Goal: Task Accomplishment & Management: Use online tool/utility

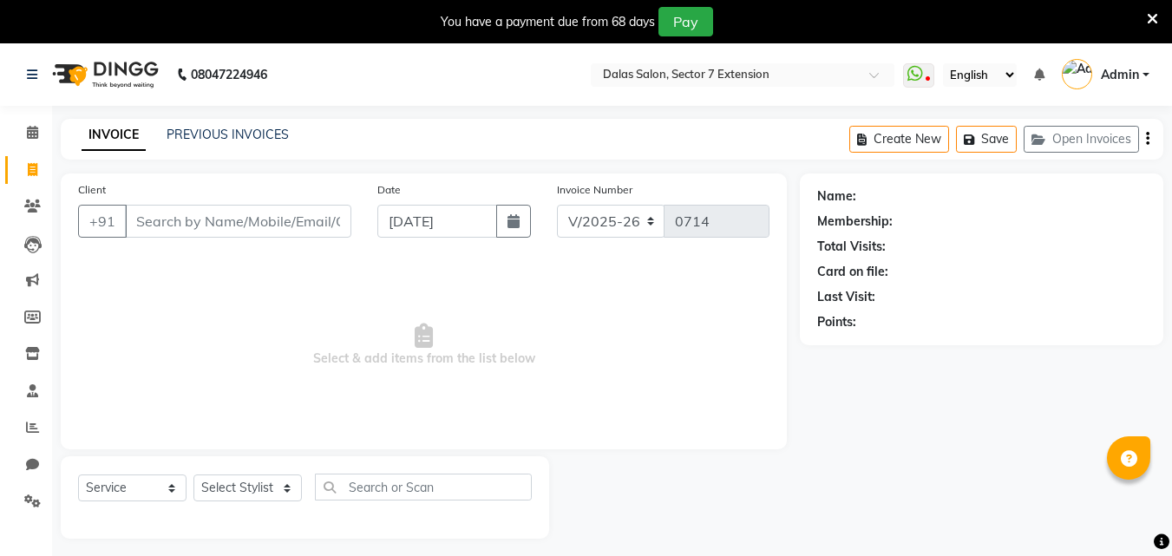
select select "8495"
select select "service"
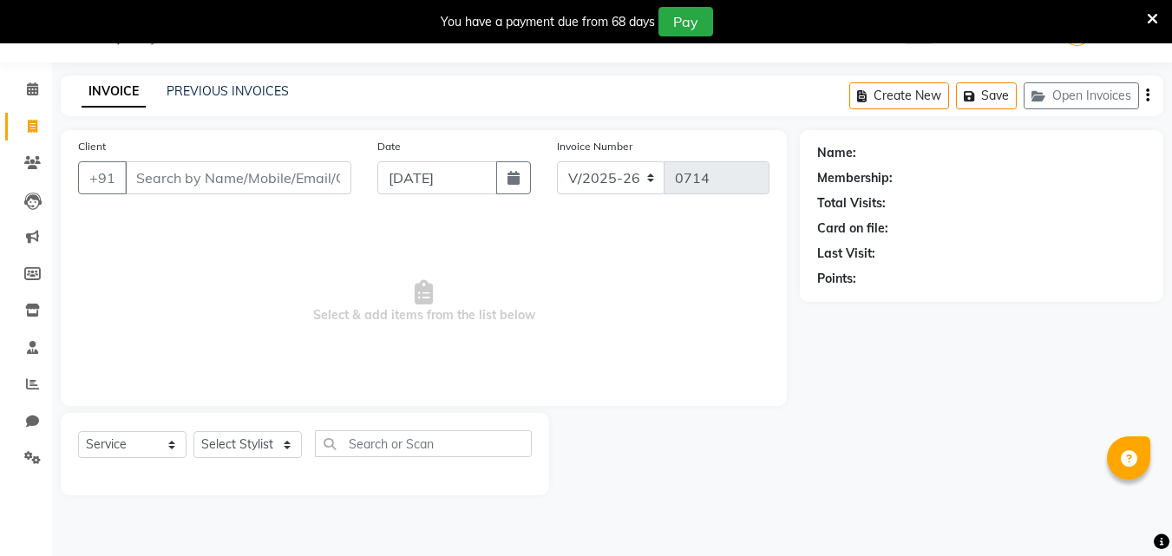
scroll to position [5, 0]
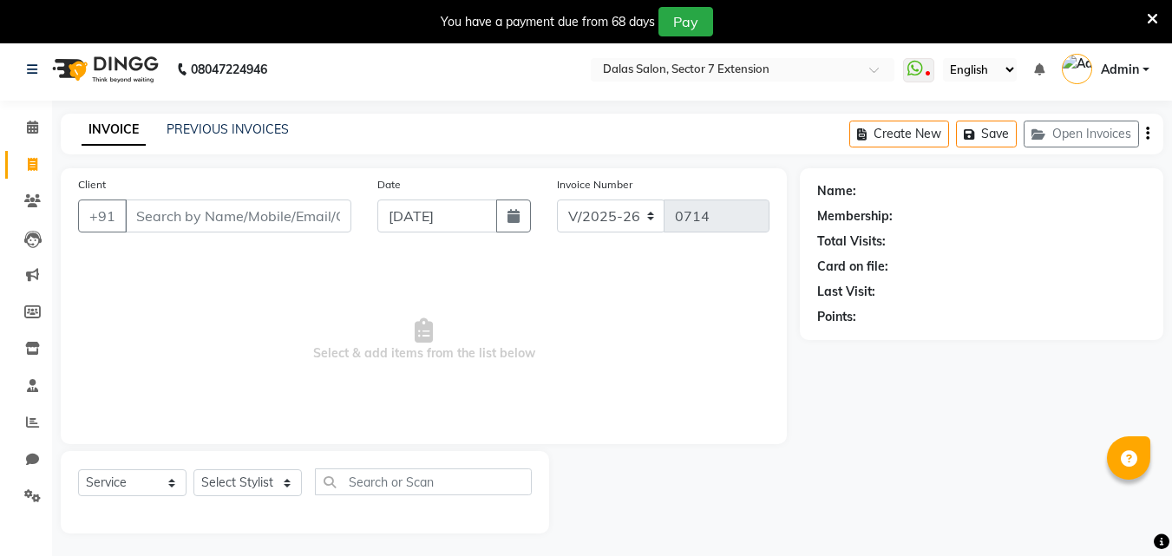
click at [0, 100] on nav "08047224946 Select Location × [GEOGRAPHIC_DATA], Sector 7 Extension WhatsApp St…" at bounding box center [586, 69] width 1172 height 62
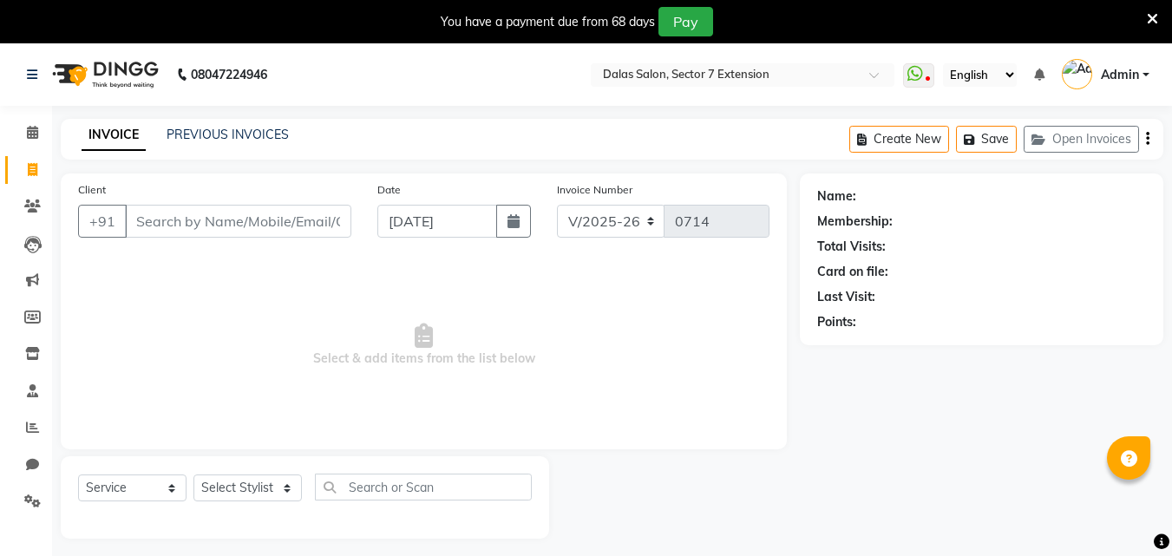
click at [38, 172] on span at bounding box center [32, 170] width 30 height 20
select select "8495"
select select "service"
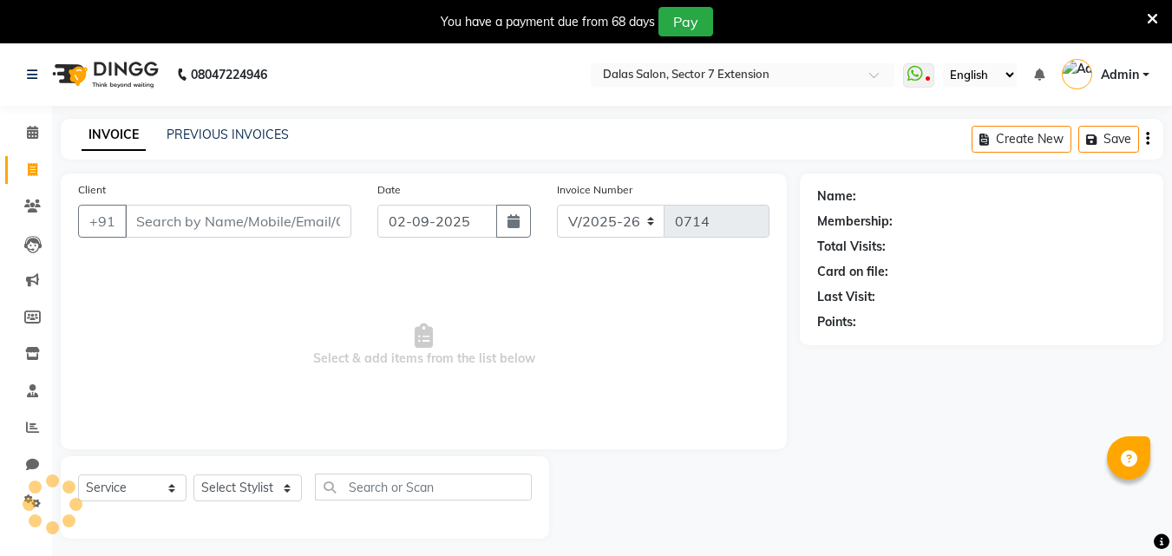
click at [176, 205] on input "Client" at bounding box center [238, 221] width 226 height 33
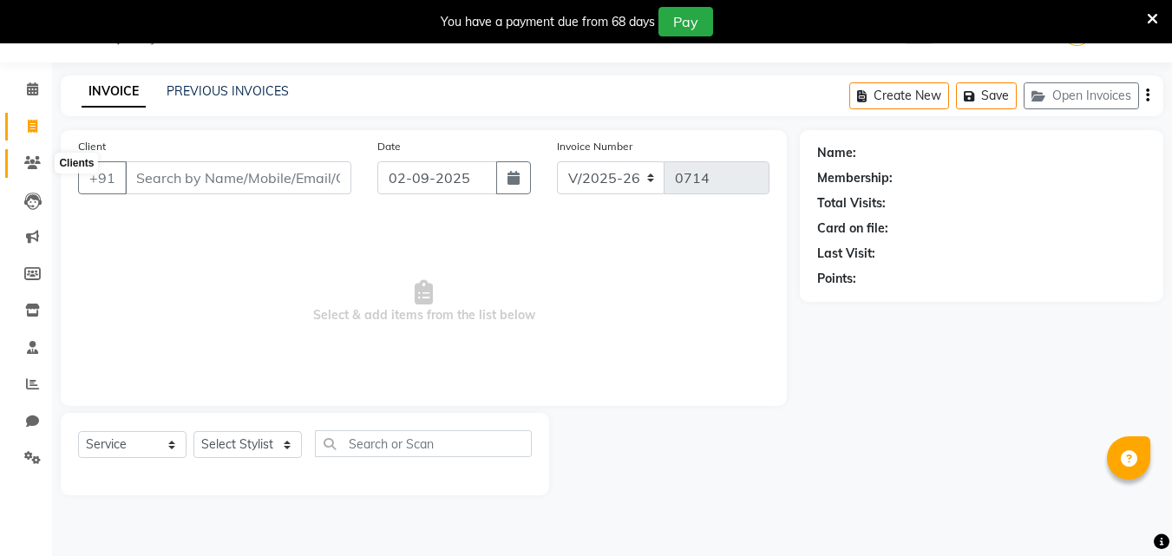
click at [30, 161] on icon at bounding box center [32, 162] width 16 height 13
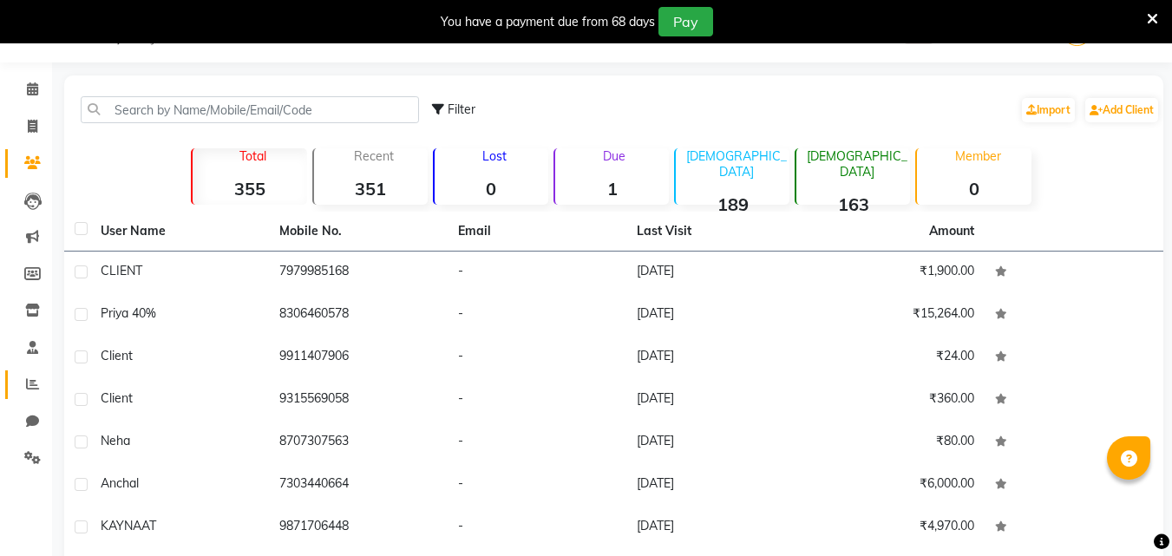
click at [37, 381] on icon at bounding box center [32, 383] width 13 height 13
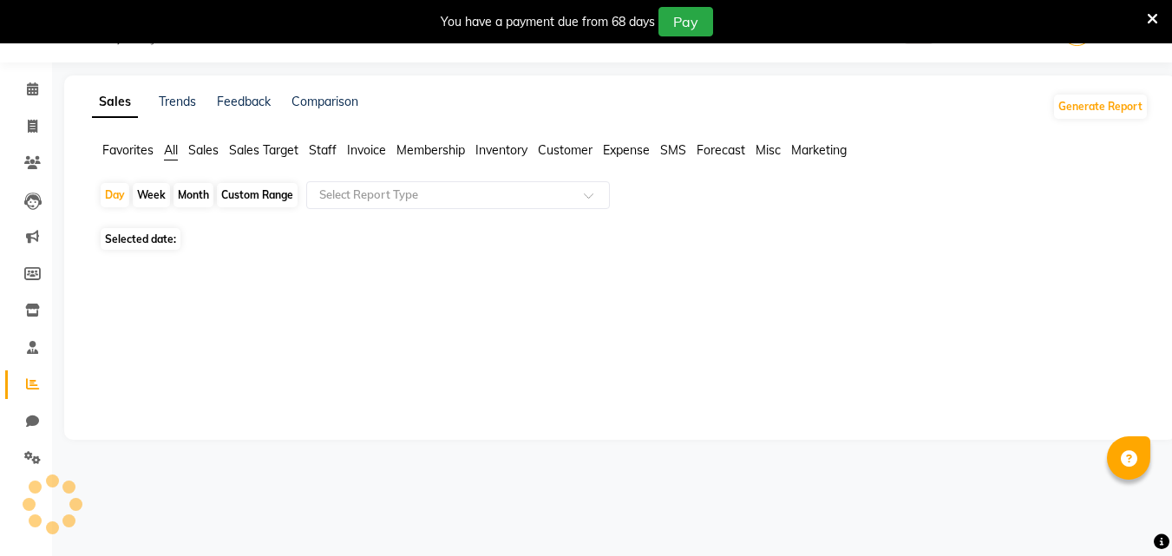
click at [29, 382] on icon at bounding box center [32, 383] width 13 height 13
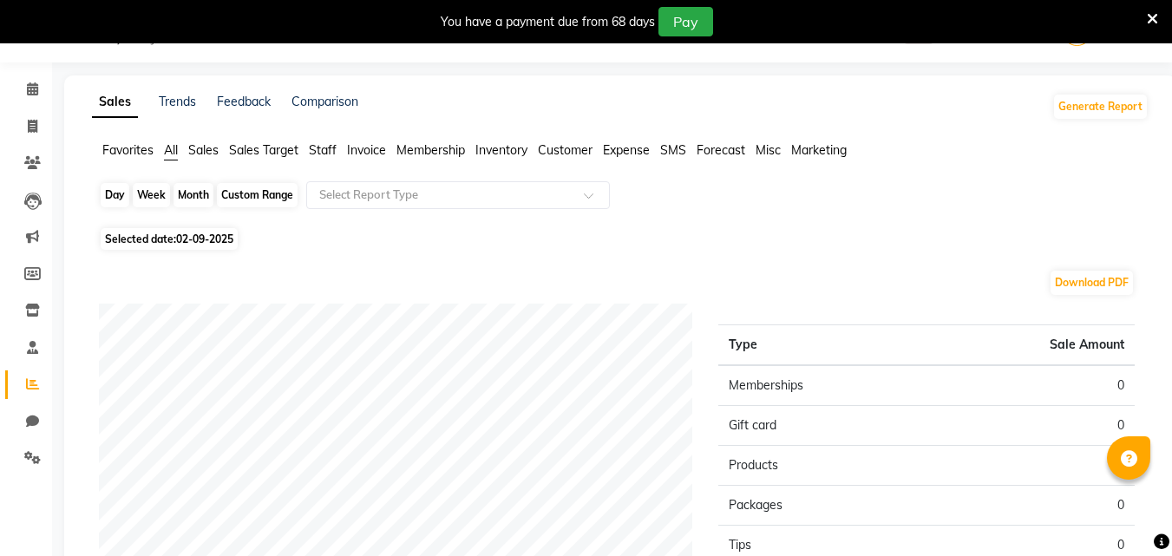
click at [115, 199] on div "Day" at bounding box center [115, 195] width 29 height 24
select select "9"
select select "2025"
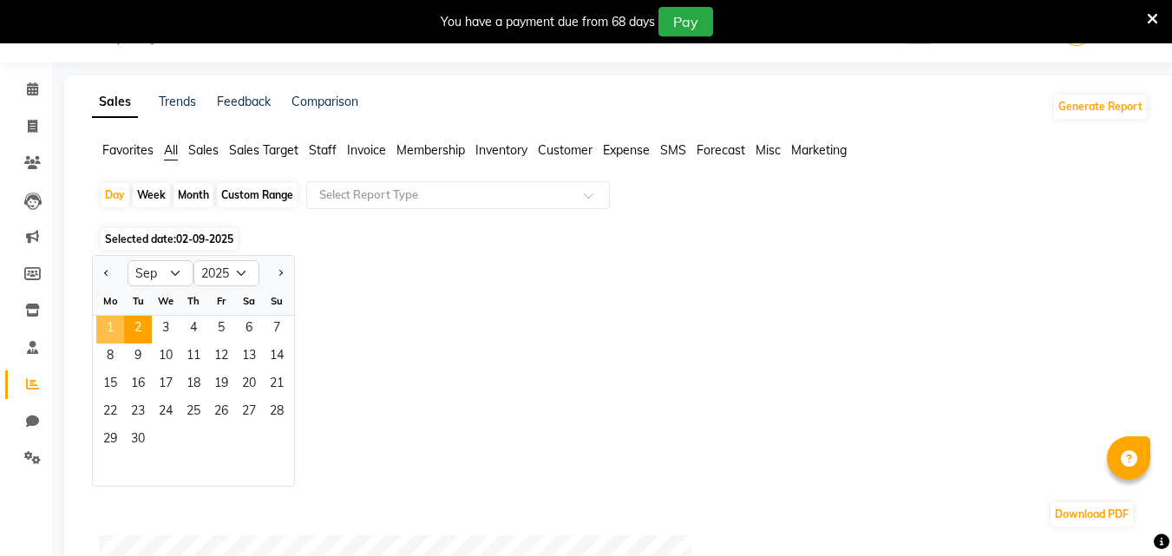
click at [114, 330] on span "1" at bounding box center [110, 330] width 28 height 28
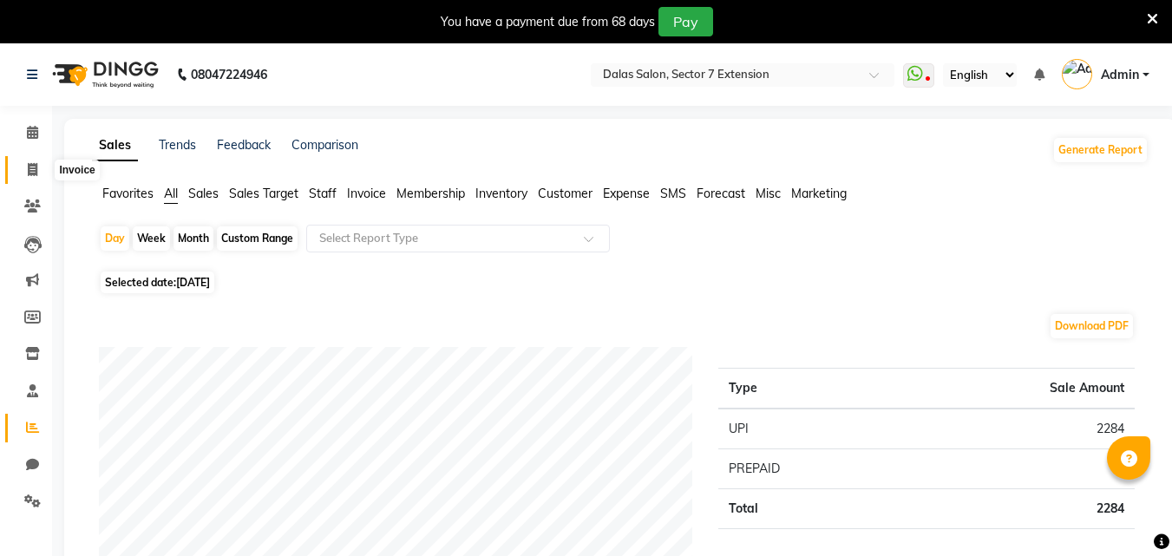
click at [36, 160] on span at bounding box center [32, 170] width 30 height 20
select select "service"
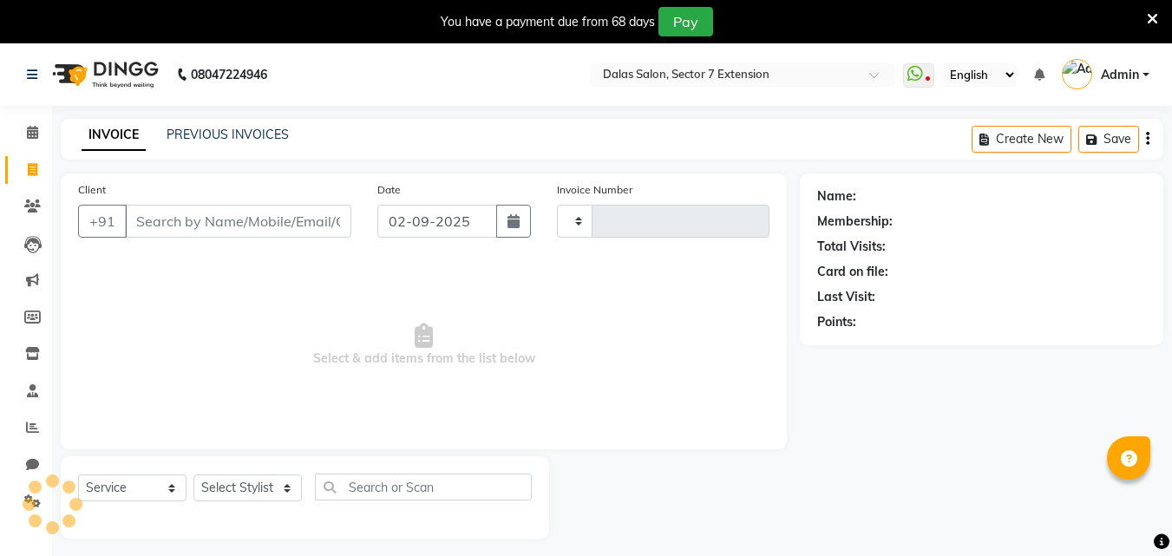
click at [189, 205] on input "Client" at bounding box center [238, 221] width 226 height 33
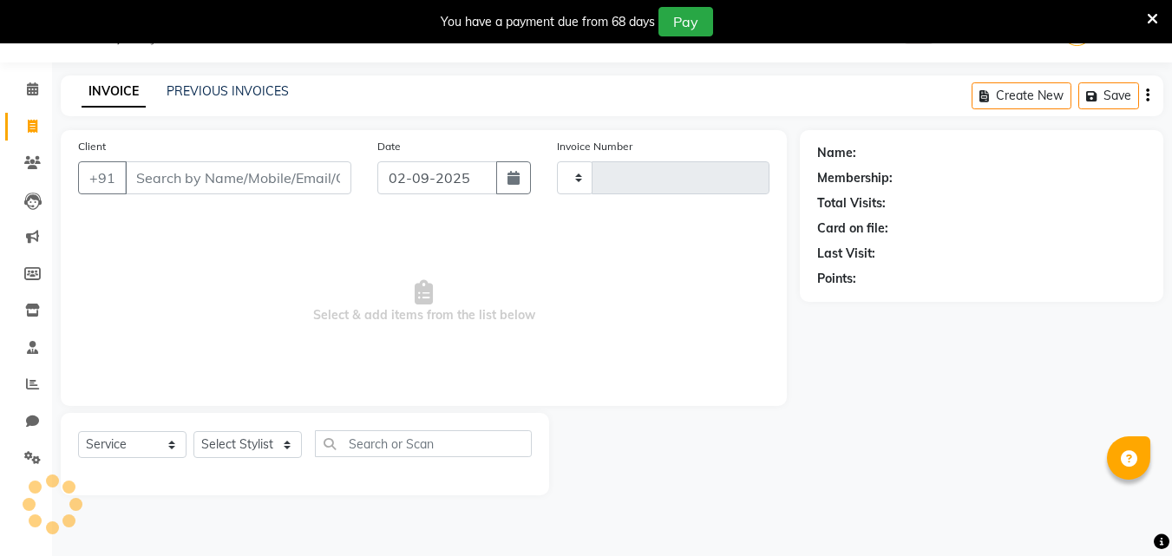
type input "0714"
select select "8495"
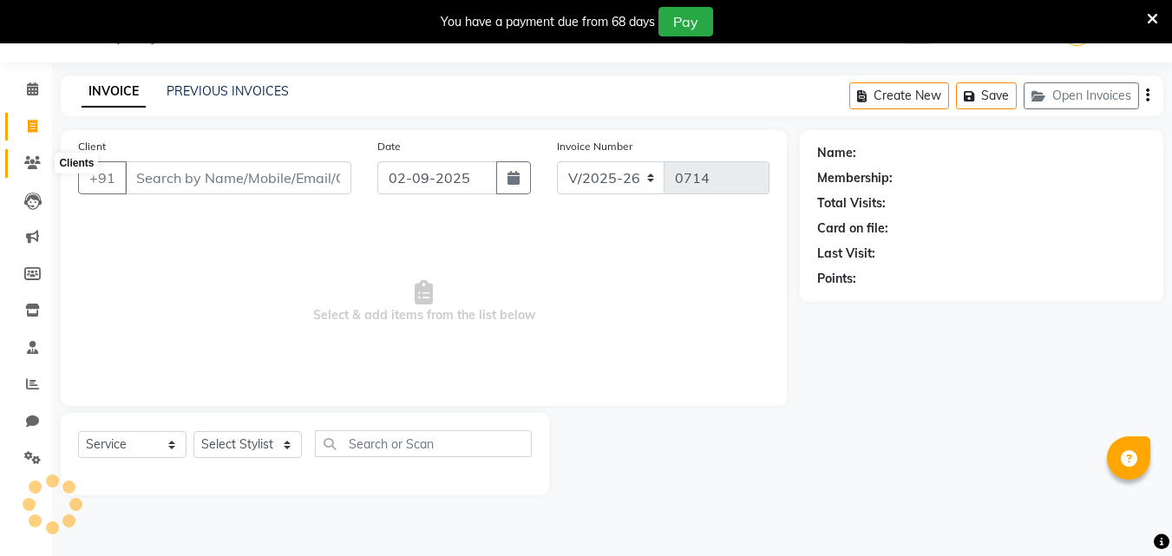
click at [35, 167] on icon at bounding box center [32, 162] width 16 height 13
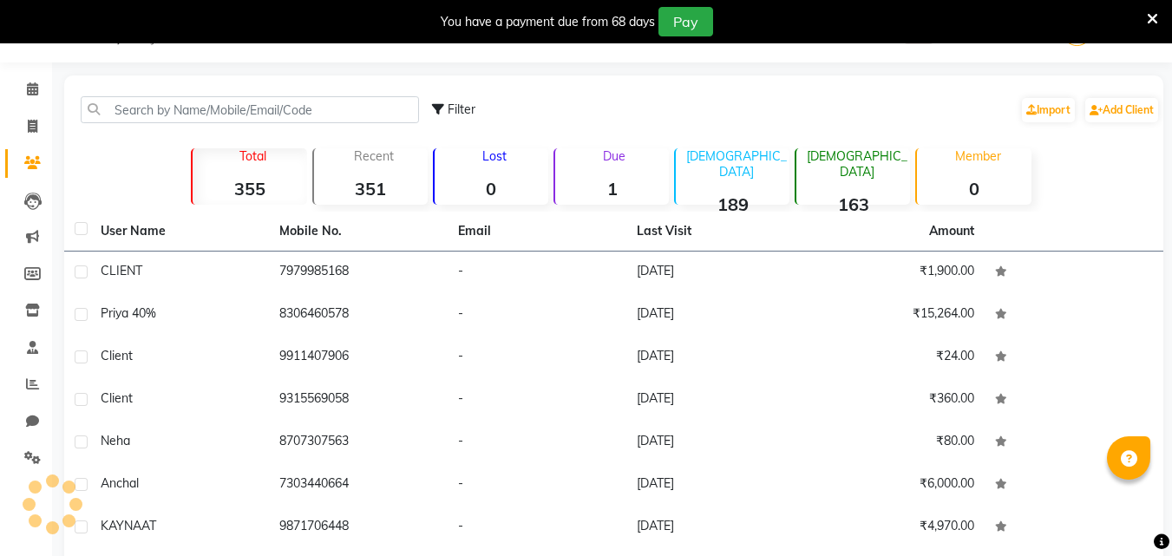
scroll to position [239, 0]
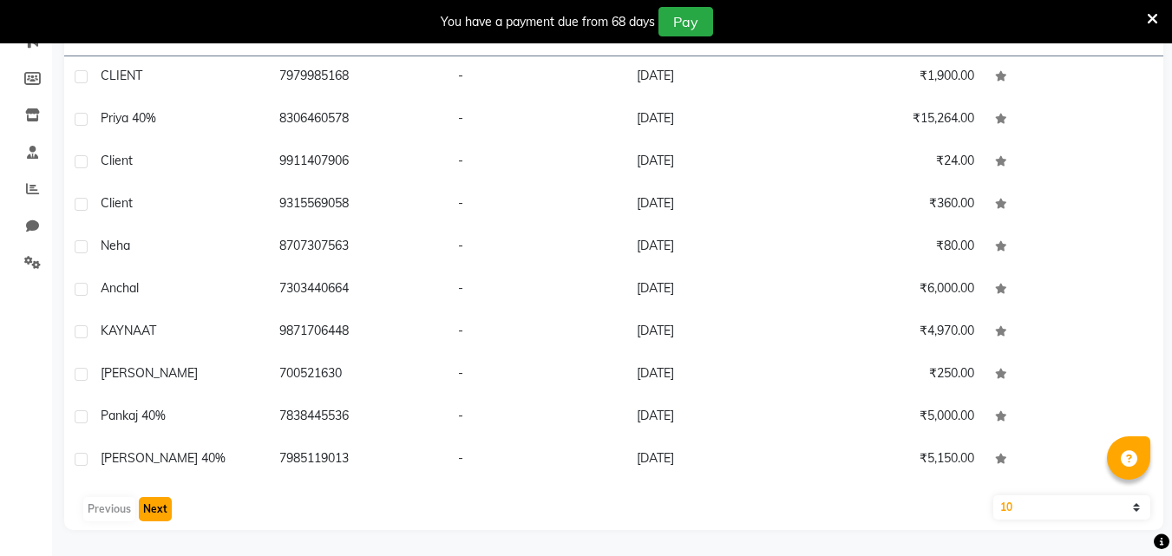
click at [154, 510] on button "Next" at bounding box center [155, 509] width 33 height 24
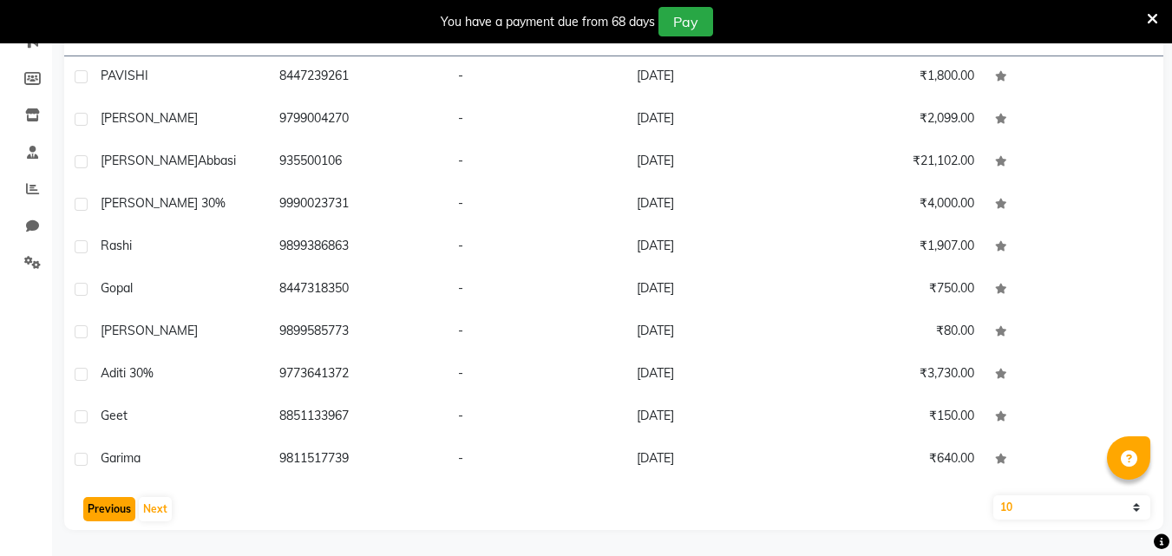
click at [93, 507] on button "Previous" at bounding box center [109, 509] width 52 height 24
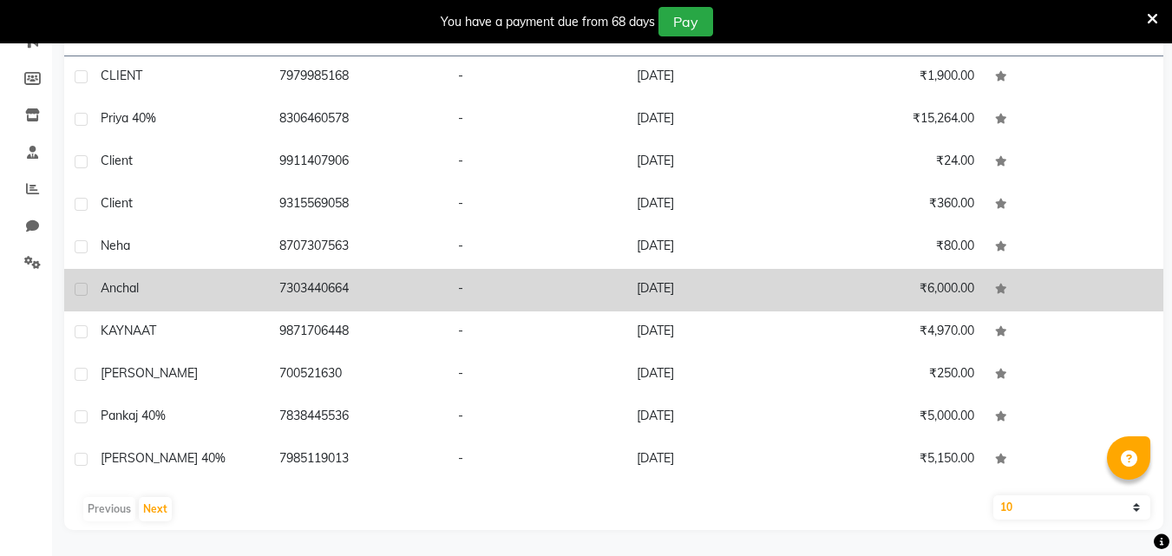
click at [208, 303] on td "Anchal" at bounding box center [179, 290] width 179 height 43
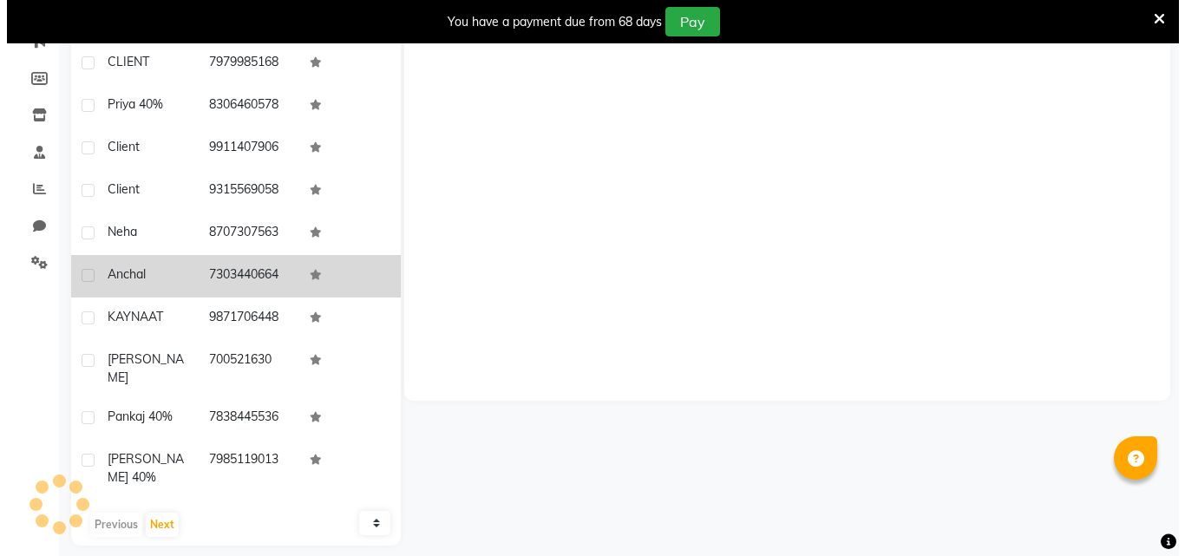
scroll to position [225, 0]
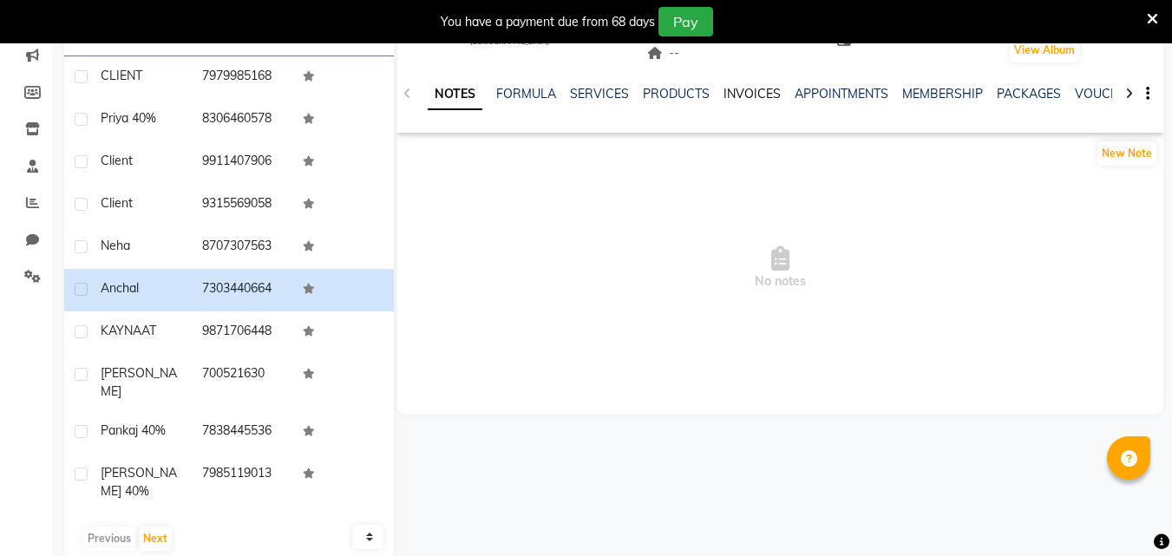
click at [749, 93] on link "INVOICES" at bounding box center [751, 94] width 57 height 16
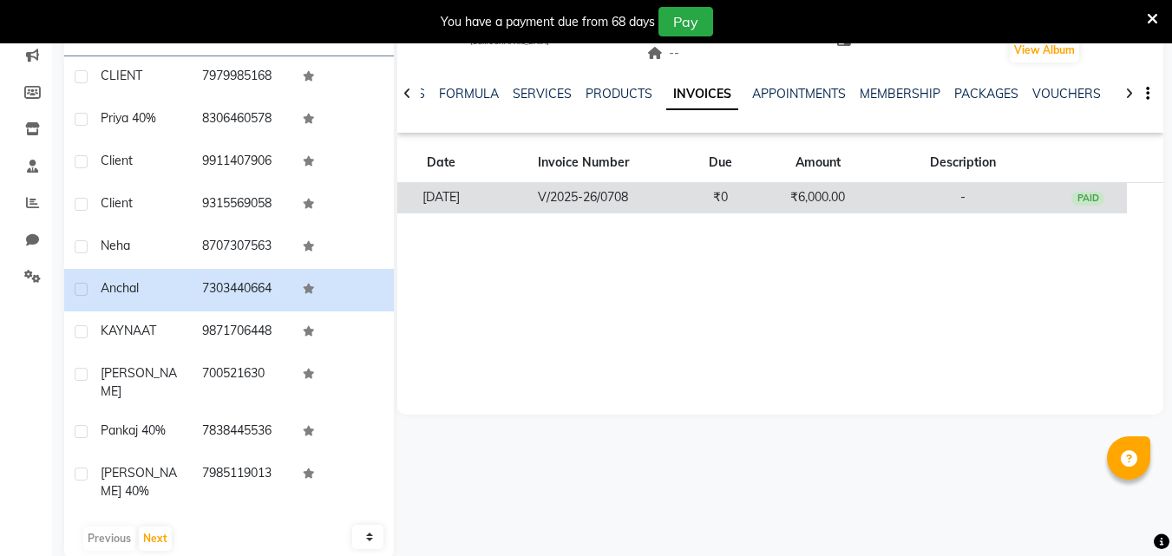
click at [1102, 201] on div "PAID" at bounding box center [1087, 199] width 33 height 14
click at [1089, 197] on div "PAID" at bounding box center [1087, 199] width 33 height 14
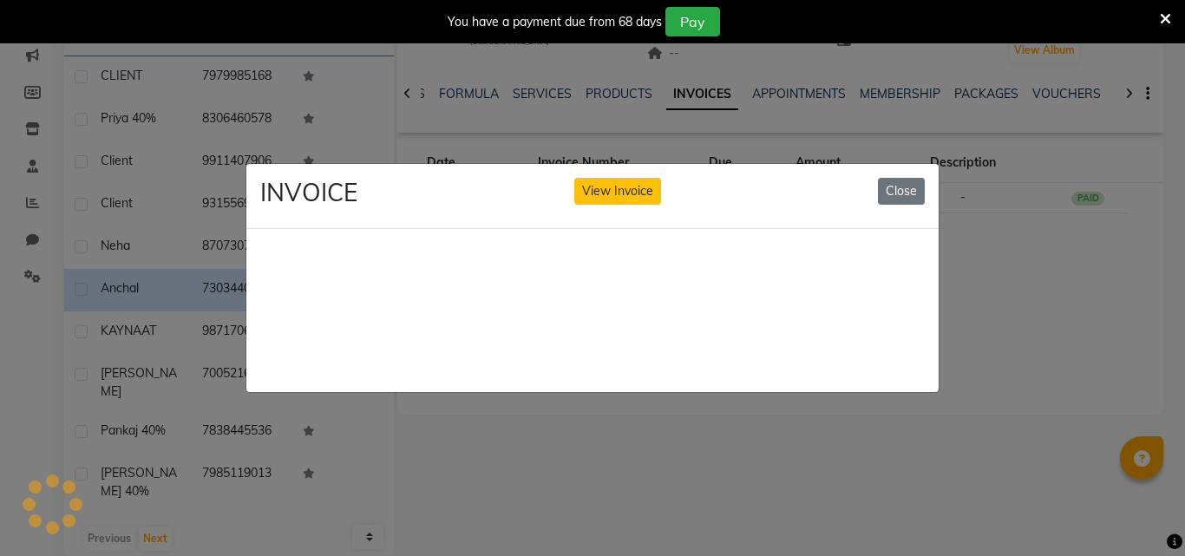
click at [1084, 202] on ngb-modal-window "INVOICE View Invoice Close" at bounding box center [592, 278] width 1185 height 556
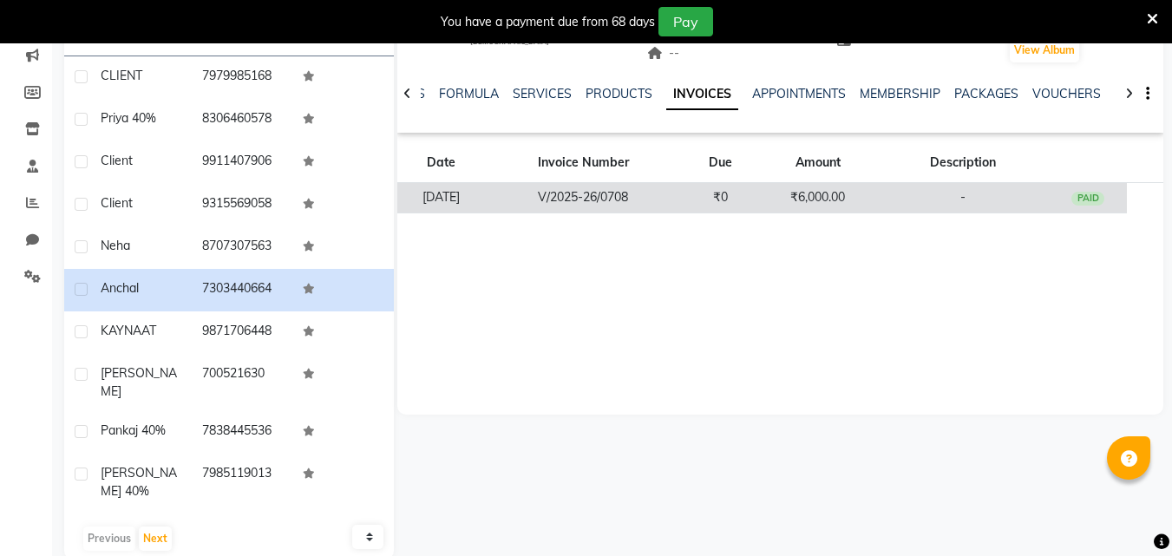
click at [1074, 202] on td "PAID" at bounding box center [1088, 198] width 77 height 30
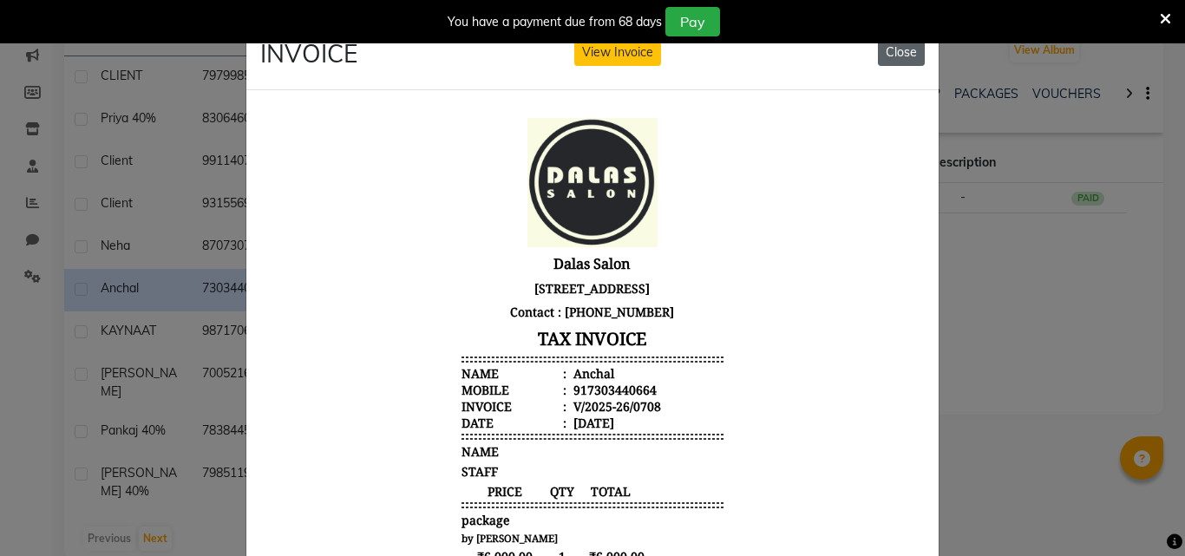
click at [892, 56] on button "Close" at bounding box center [901, 52] width 47 height 27
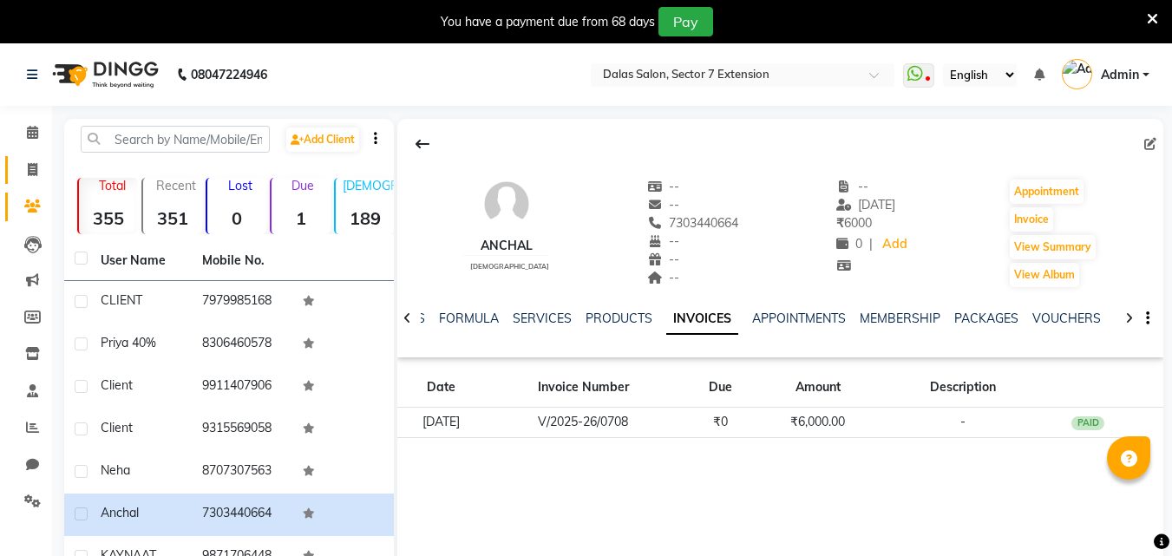
click at [17, 164] on span at bounding box center [32, 170] width 30 height 20
select select "service"
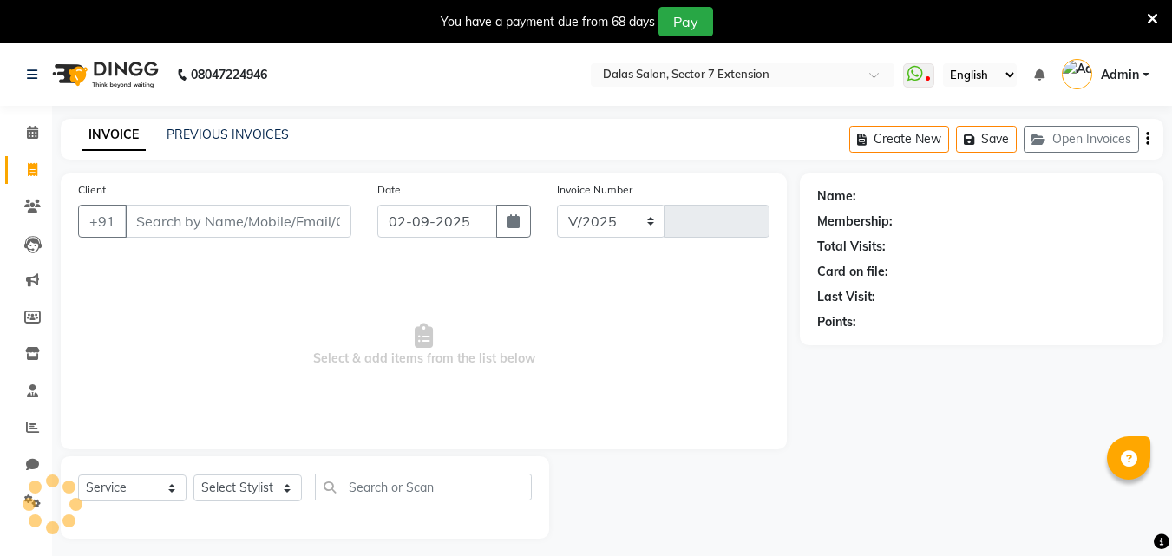
select select "8495"
type input "0714"
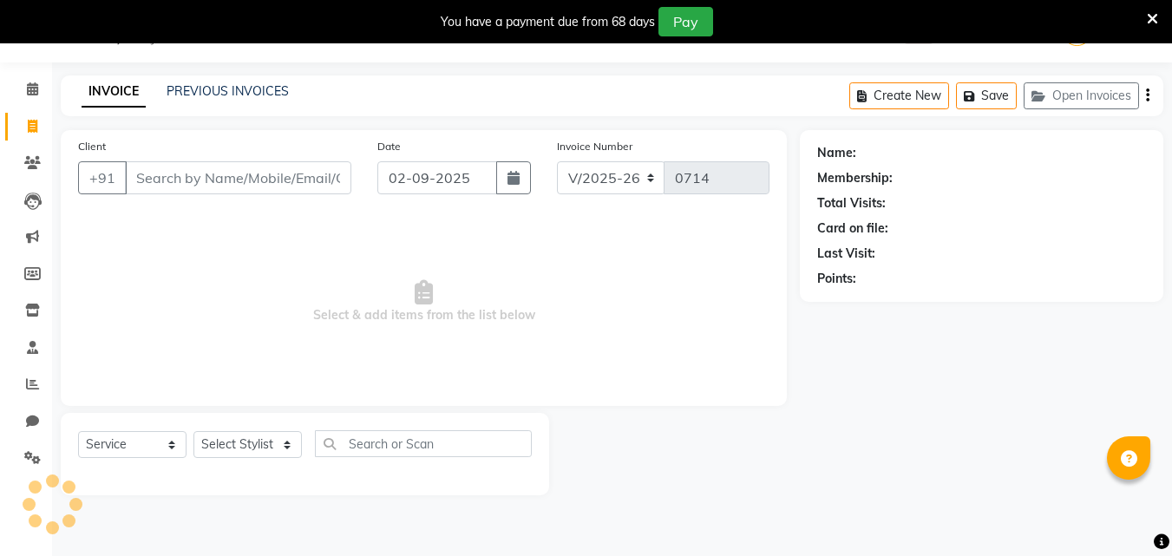
click at [220, 187] on input "Client" at bounding box center [238, 177] width 226 height 33
click at [258, 186] on input "Client" at bounding box center [238, 177] width 226 height 33
click at [283, 169] on input "Client" at bounding box center [238, 177] width 226 height 33
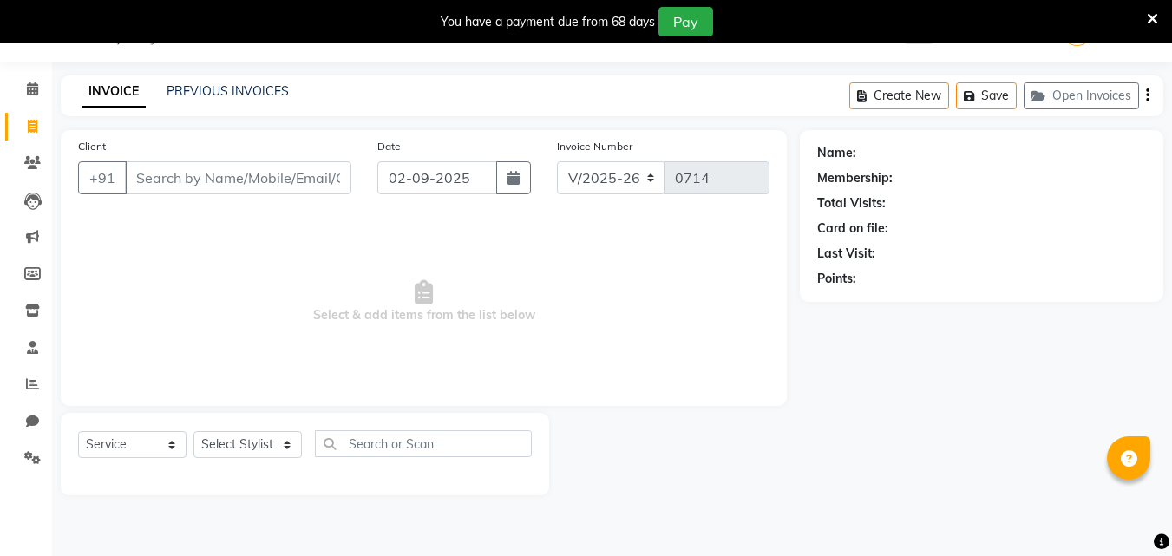
click at [277, 173] on input "Client" at bounding box center [238, 177] width 226 height 33
click at [264, 206] on div "Client +91" at bounding box center [214, 172] width 299 height 71
click at [264, 208] on div "Client +91 Date [DATE] Invoice Number V/2025 V/[PHONE_NUMBER] Select & add item…" at bounding box center [424, 268] width 726 height 276
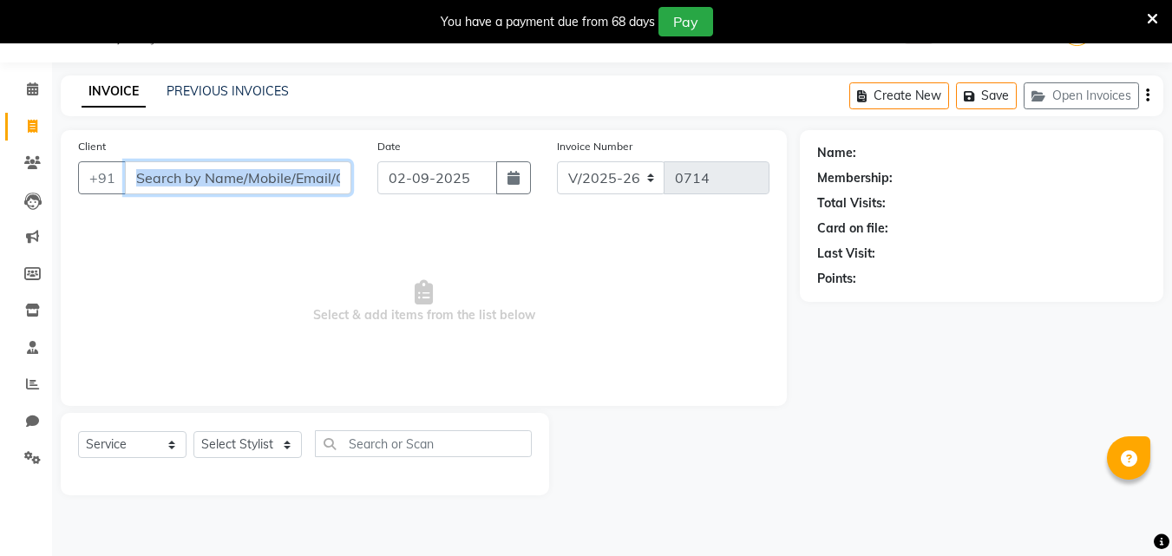
click at [279, 184] on input "Client" at bounding box center [238, 177] width 226 height 33
click at [283, 186] on input "Client" at bounding box center [238, 177] width 226 height 33
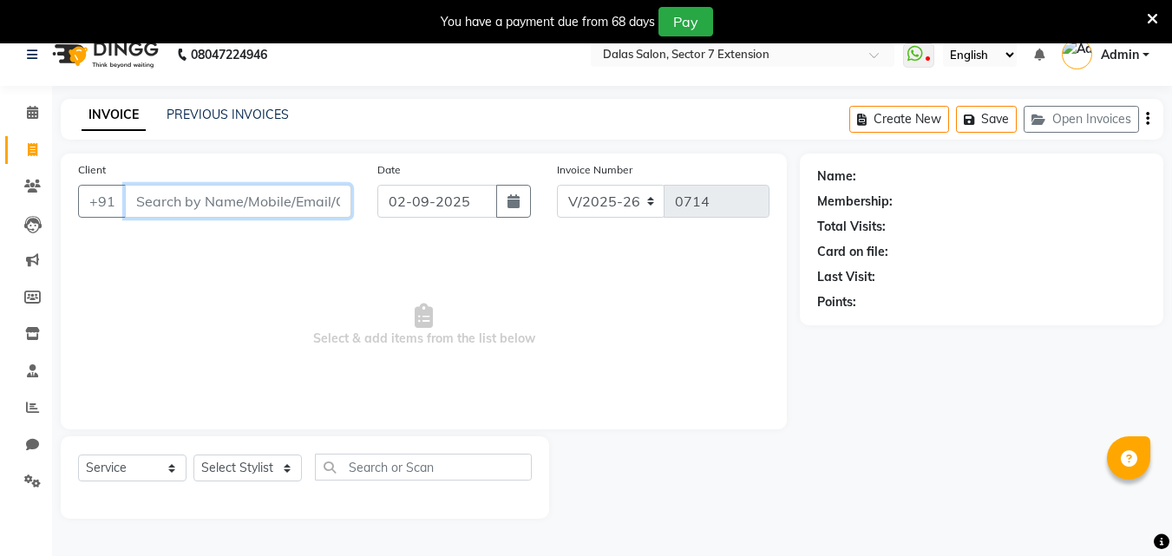
scroll to position [0, 0]
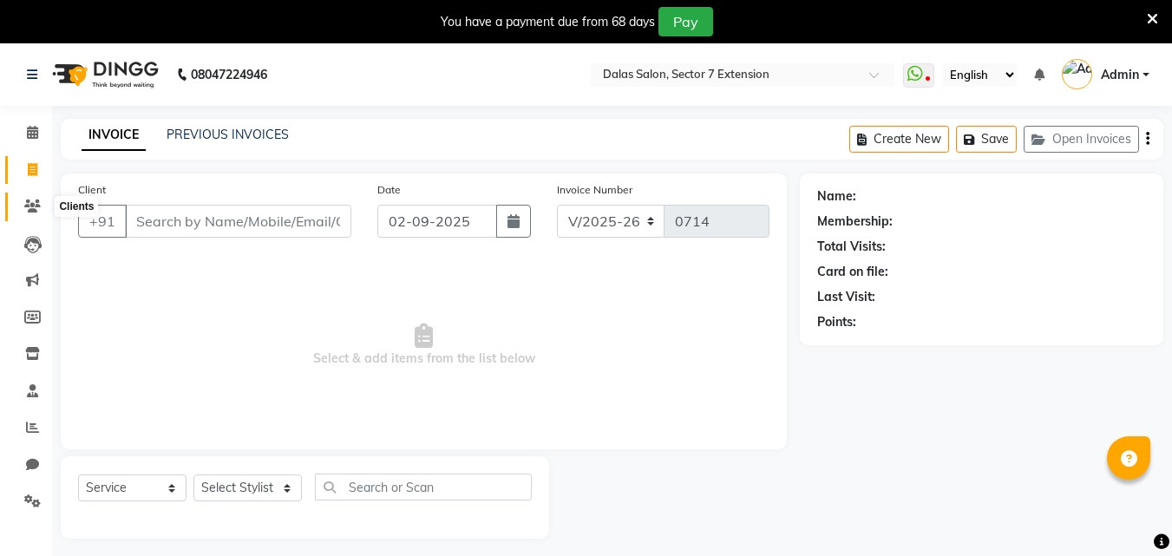
click at [22, 203] on span at bounding box center [32, 207] width 30 height 20
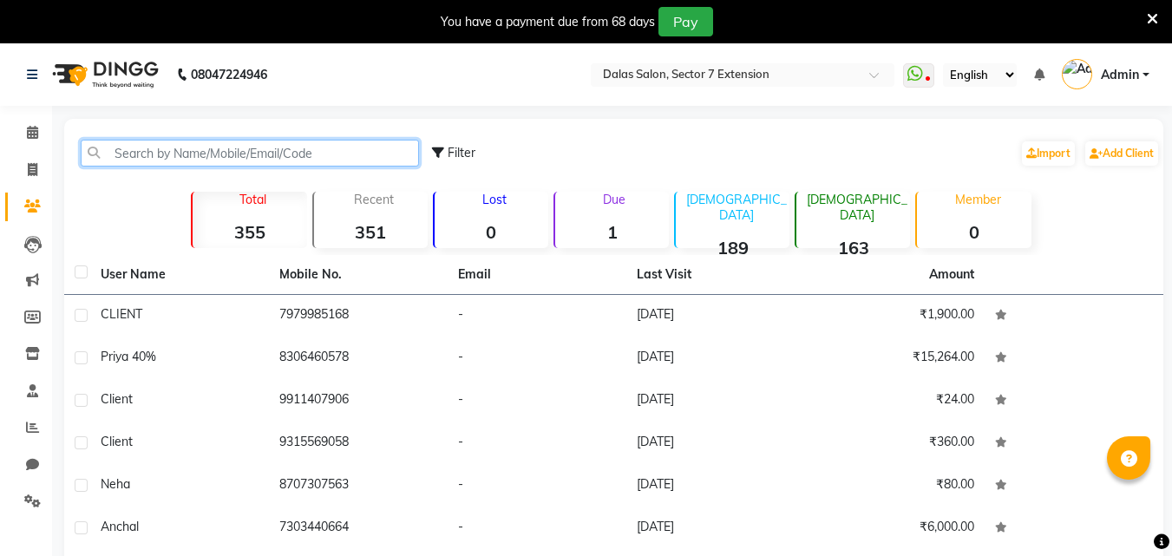
click at [237, 157] on input "text" at bounding box center [250, 153] width 338 height 27
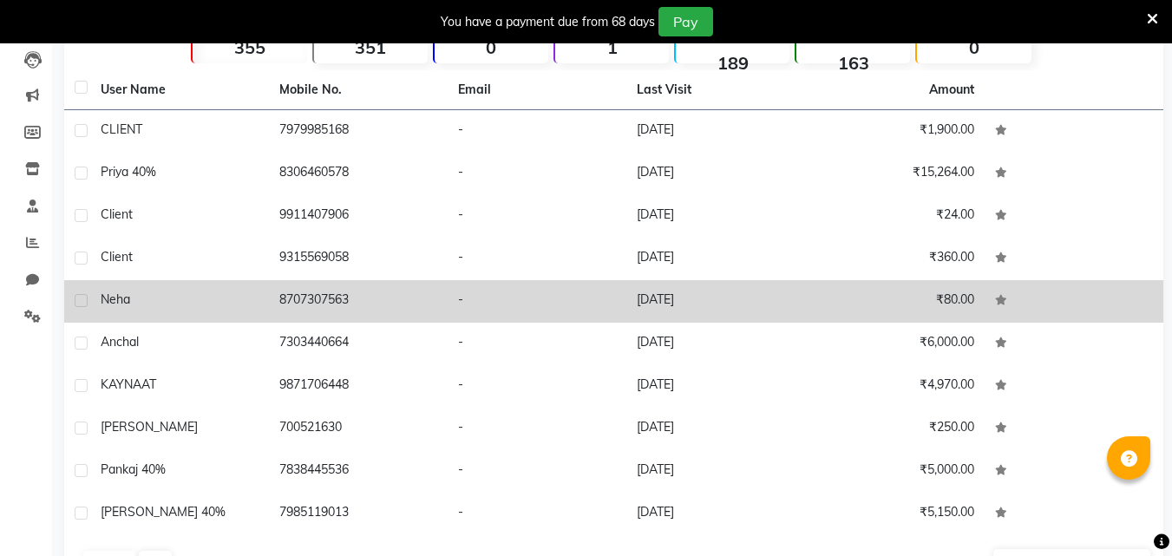
scroll to position [239, 0]
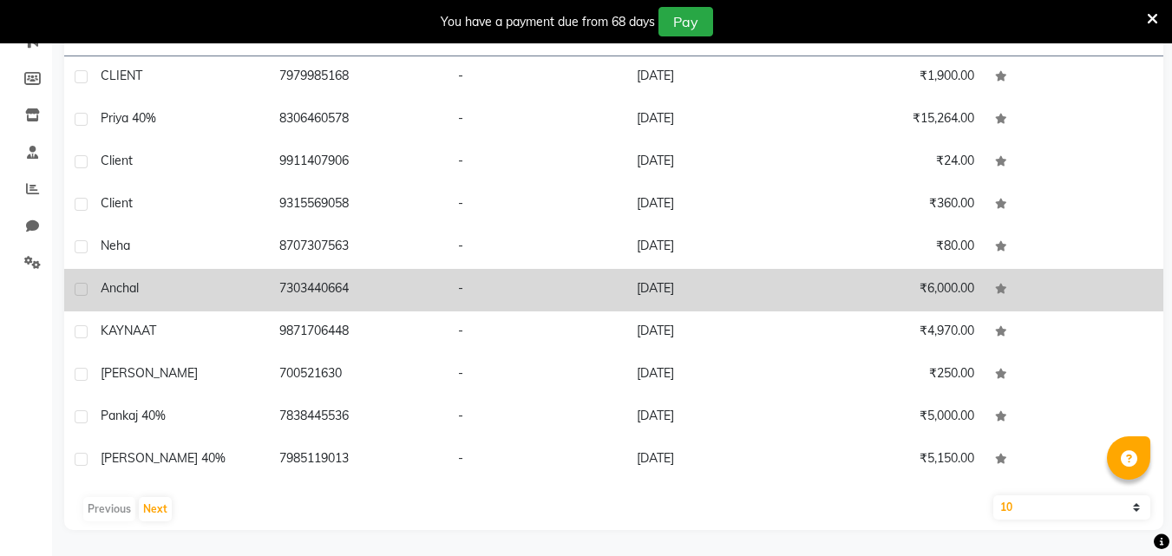
click at [162, 292] on div "Anchal" at bounding box center [180, 288] width 158 height 18
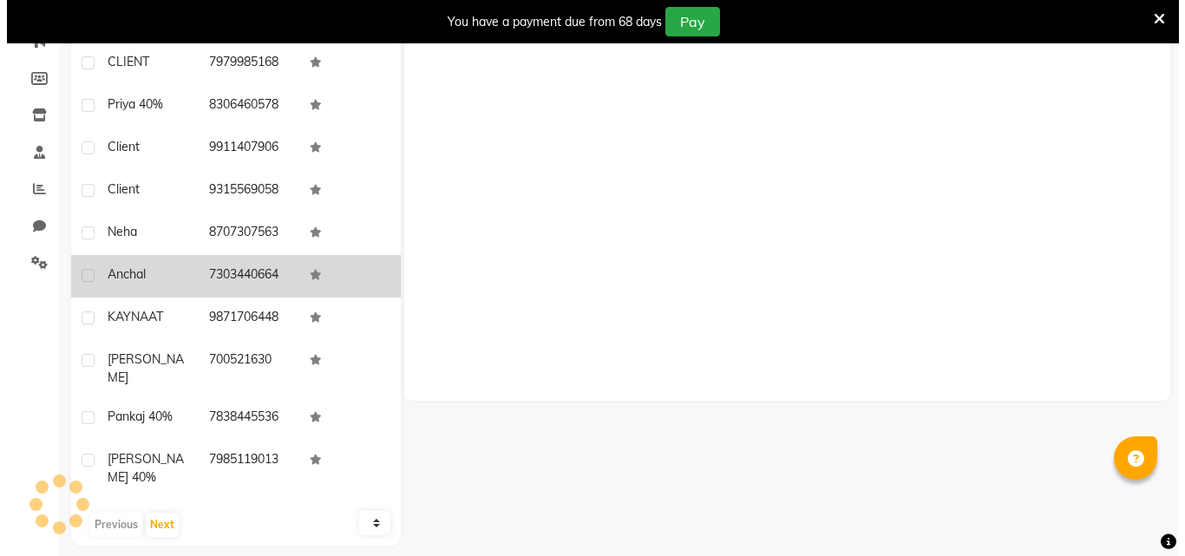
scroll to position [225, 0]
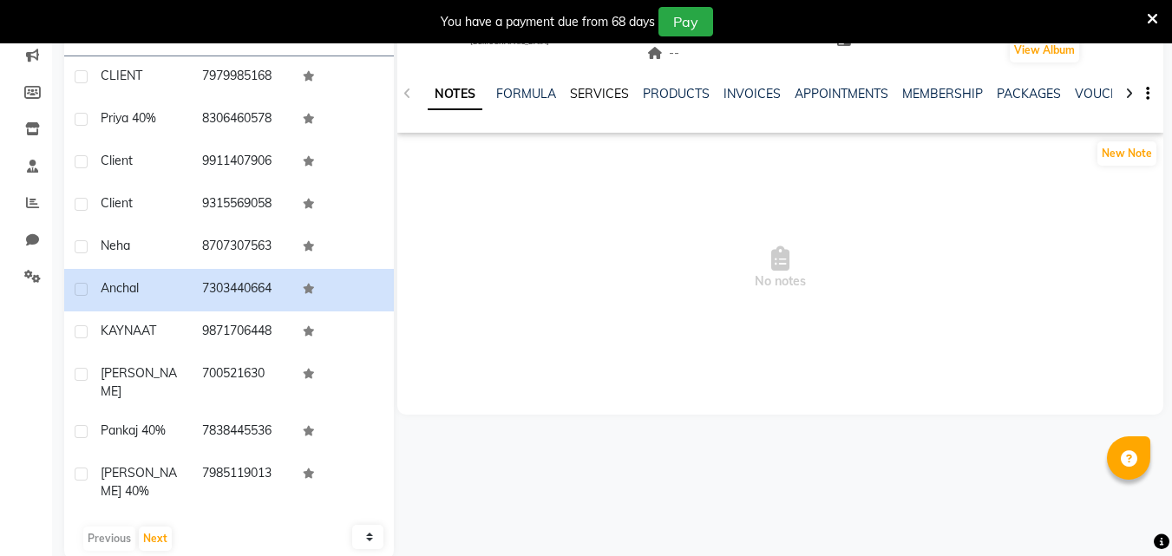
click at [601, 95] on link "SERVICES" at bounding box center [599, 94] width 59 height 16
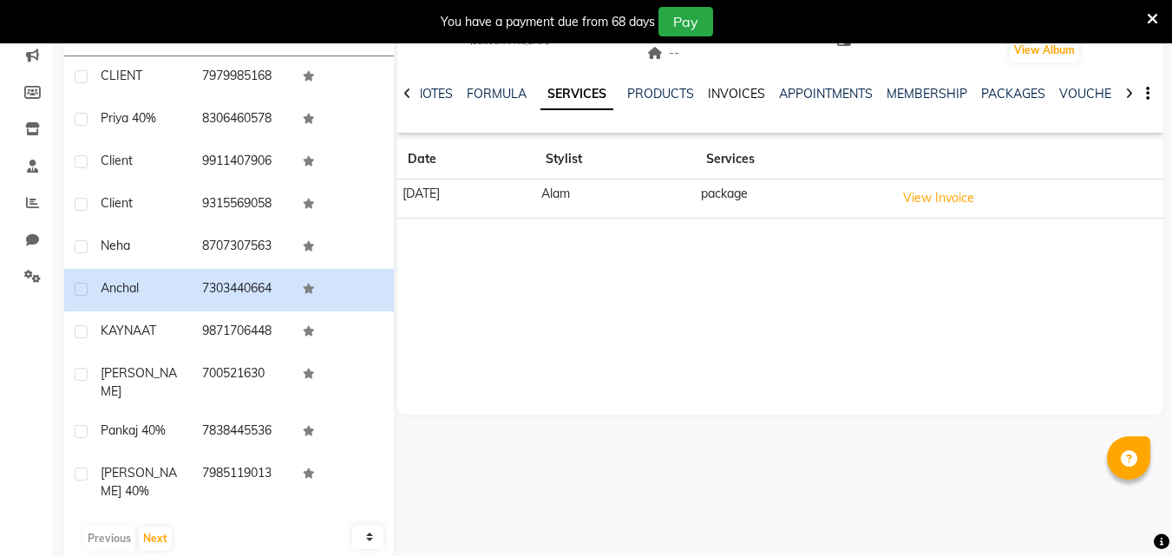
click at [725, 93] on link "INVOICES" at bounding box center [736, 94] width 57 height 16
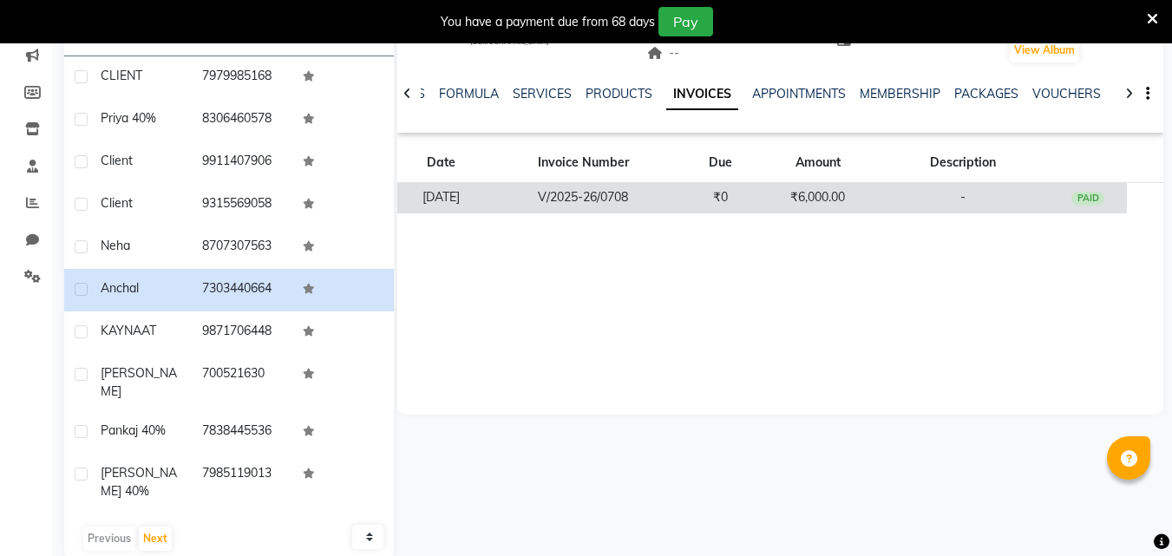
click at [785, 193] on td "₹6,000.00" at bounding box center [818, 198] width 116 height 30
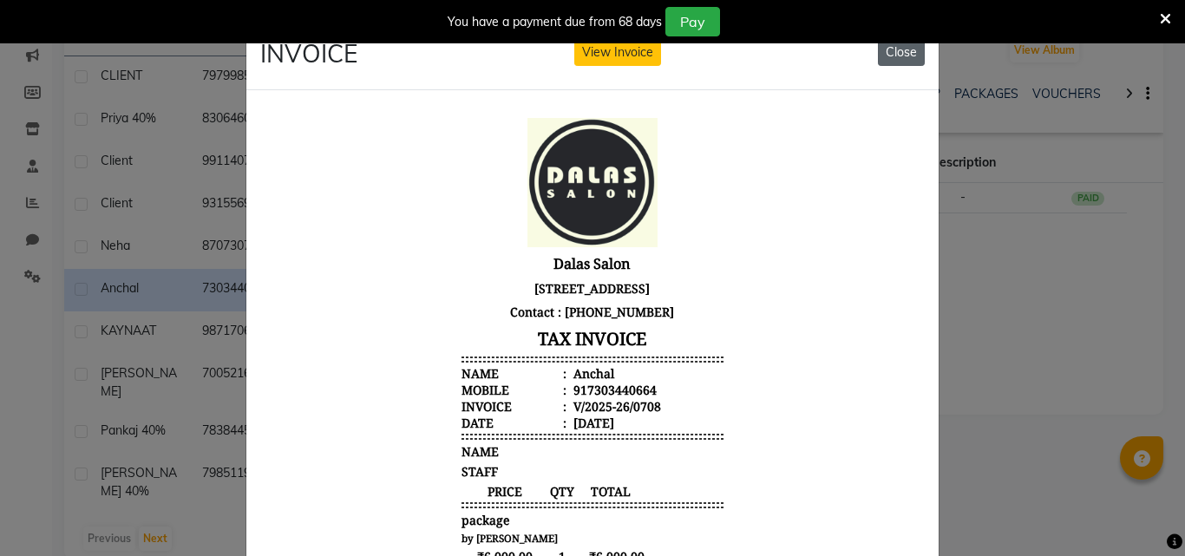
click at [911, 60] on button "Close" at bounding box center [901, 52] width 47 height 27
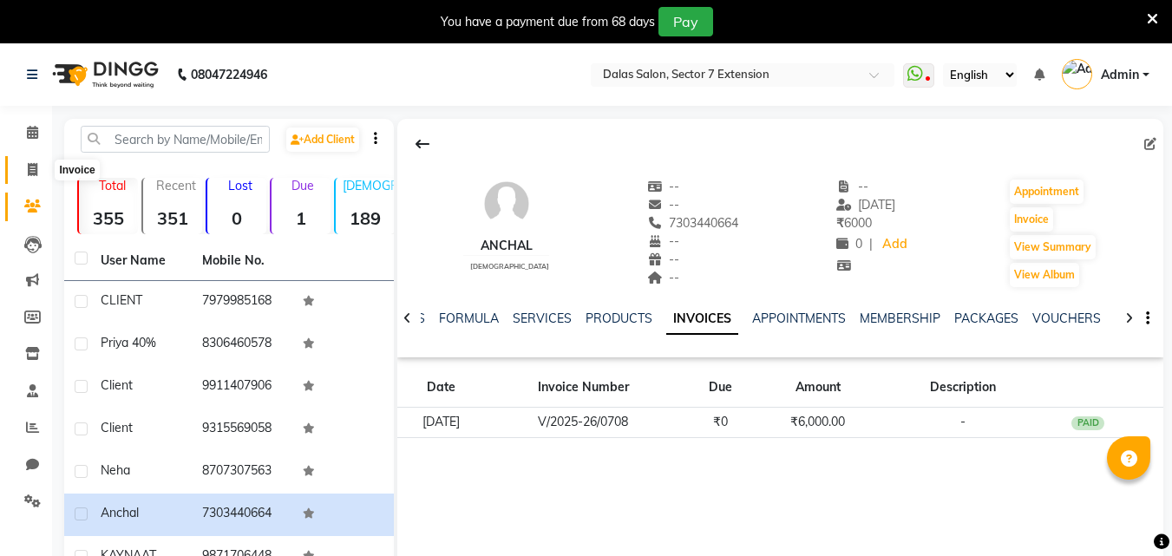
click at [28, 170] on icon at bounding box center [33, 169] width 10 height 13
select select "service"
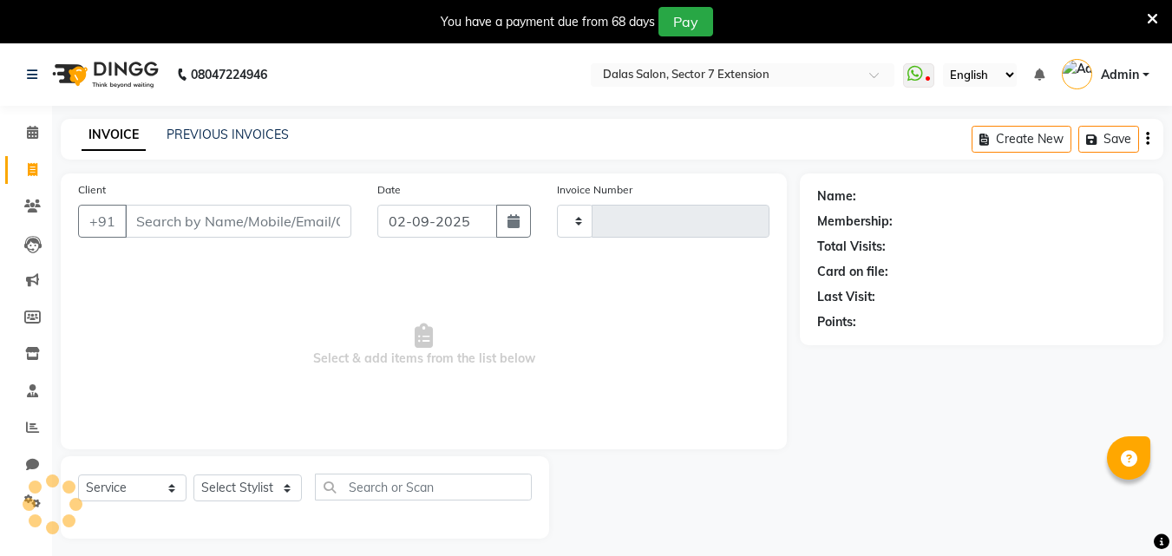
scroll to position [43, 0]
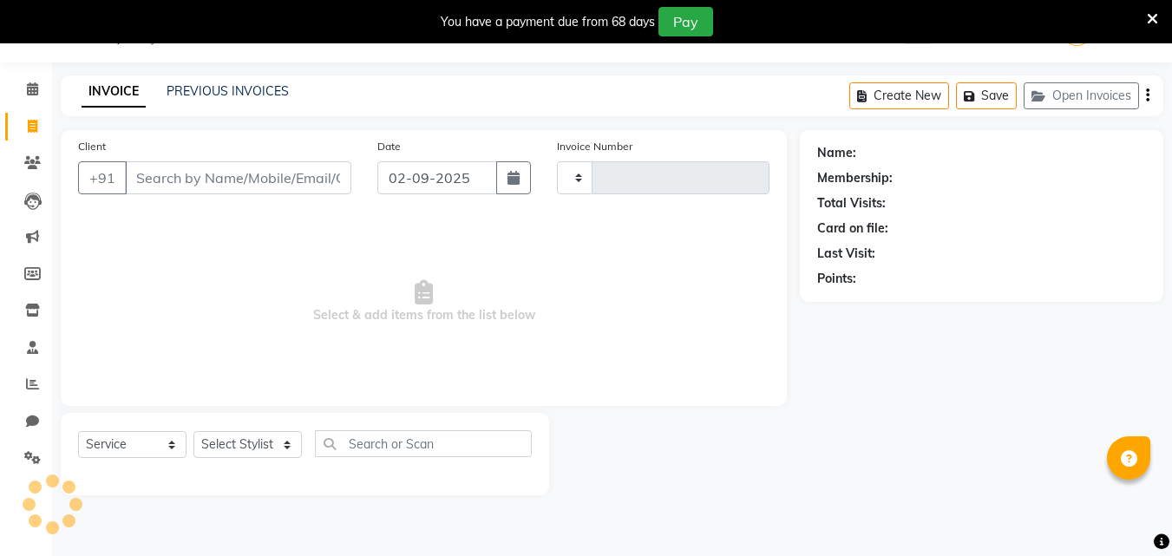
type input "0714"
select select "8495"
drag, startPoint x: 29, startPoint y: 153, endPoint x: 41, endPoint y: 166, distance: 17.2
click at [30, 153] on link "Clients" at bounding box center [26, 163] width 42 height 29
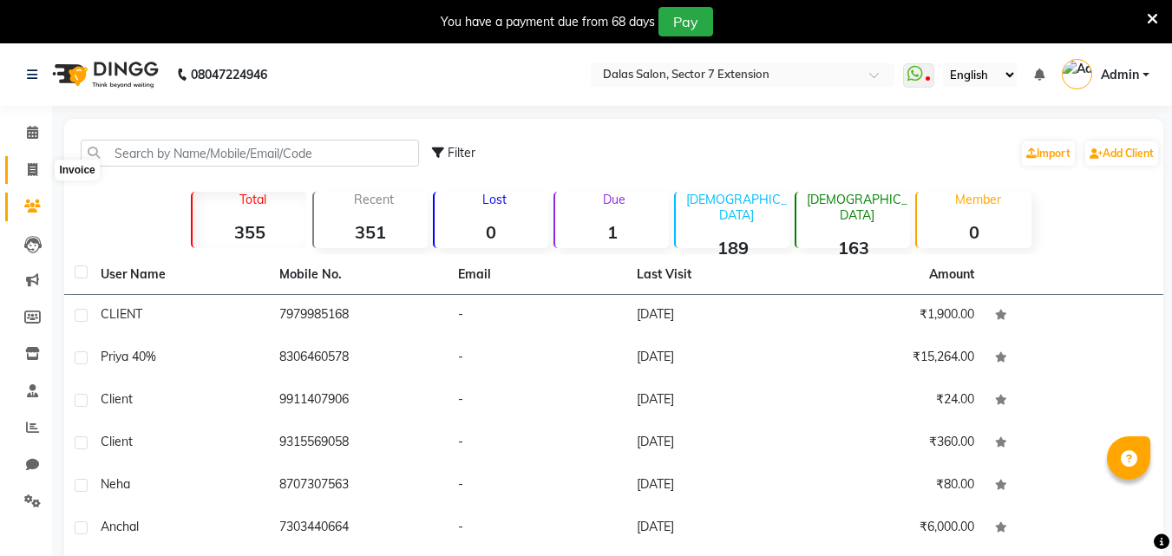
click at [33, 163] on icon at bounding box center [33, 169] width 10 height 13
select select "service"
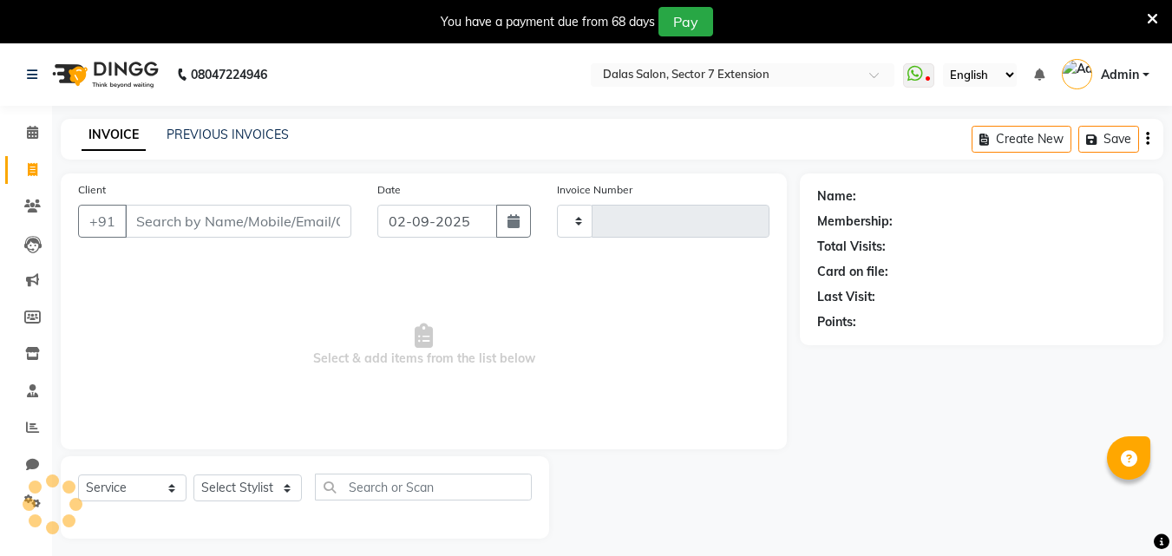
scroll to position [43, 0]
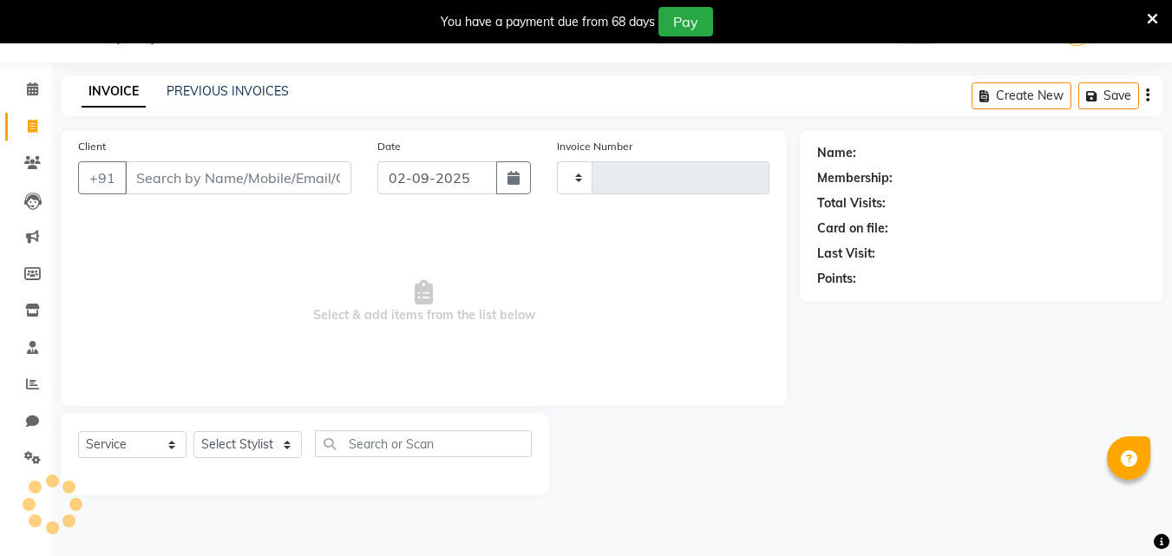
click at [141, 158] on div "Client +91" at bounding box center [214, 172] width 299 height 71
type input "0714"
select select "8495"
